Goal: Information Seeking & Learning: Stay updated

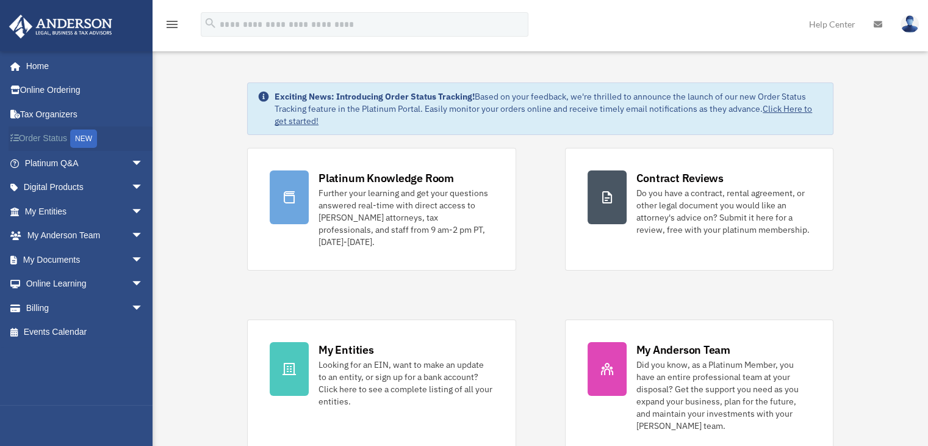
click at [76, 145] on div "NEW" at bounding box center [83, 138] width 27 height 18
click at [131, 311] on span "arrow_drop_down" at bounding box center [143, 307] width 24 height 25
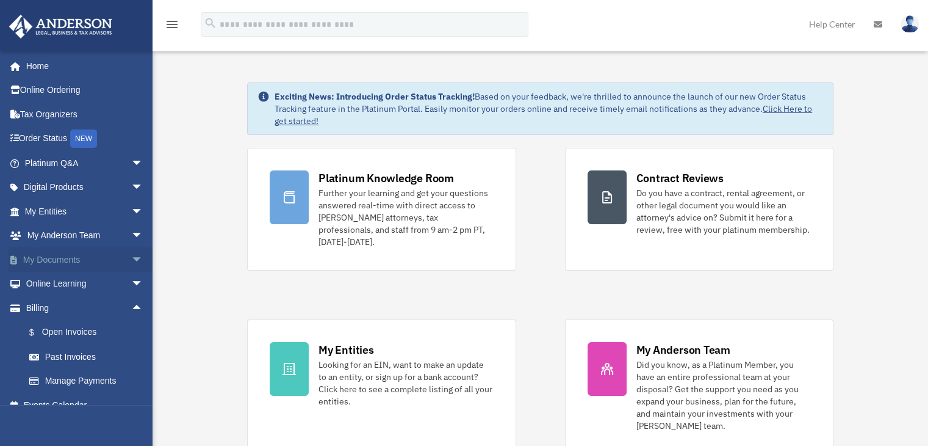
click at [132, 262] on span "arrow_drop_down" at bounding box center [143, 259] width 24 height 25
